Goal: Find specific page/section: Find specific page/section

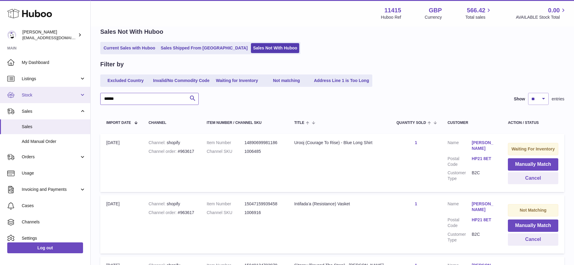
drag, startPoint x: 96, startPoint y: 99, endPoint x: 87, endPoint y: 99, distance: 9.7
click at [87, 99] on div "[PERSON_NAME] [EMAIL_ADDRESS][DOMAIN_NAME] Main My Dashboard Listings Not with …" at bounding box center [287, 169] width 574 height 393
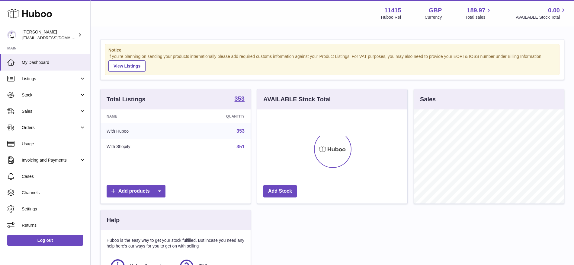
scroll to position [94, 150]
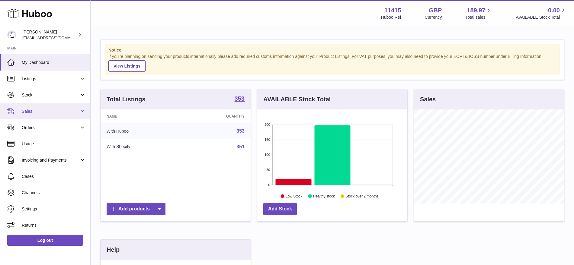
click at [51, 110] on span "Sales" at bounding box center [51, 112] width 58 height 6
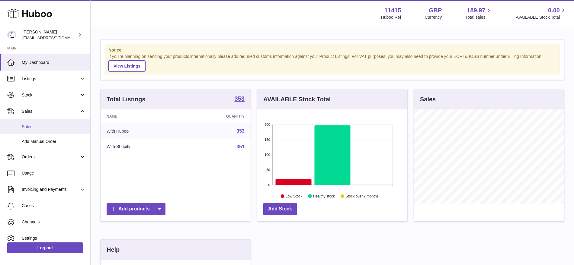
click at [51, 126] on span "Sales" at bounding box center [54, 127] width 64 height 6
